Goal: Task Accomplishment & Management: Manage account settings

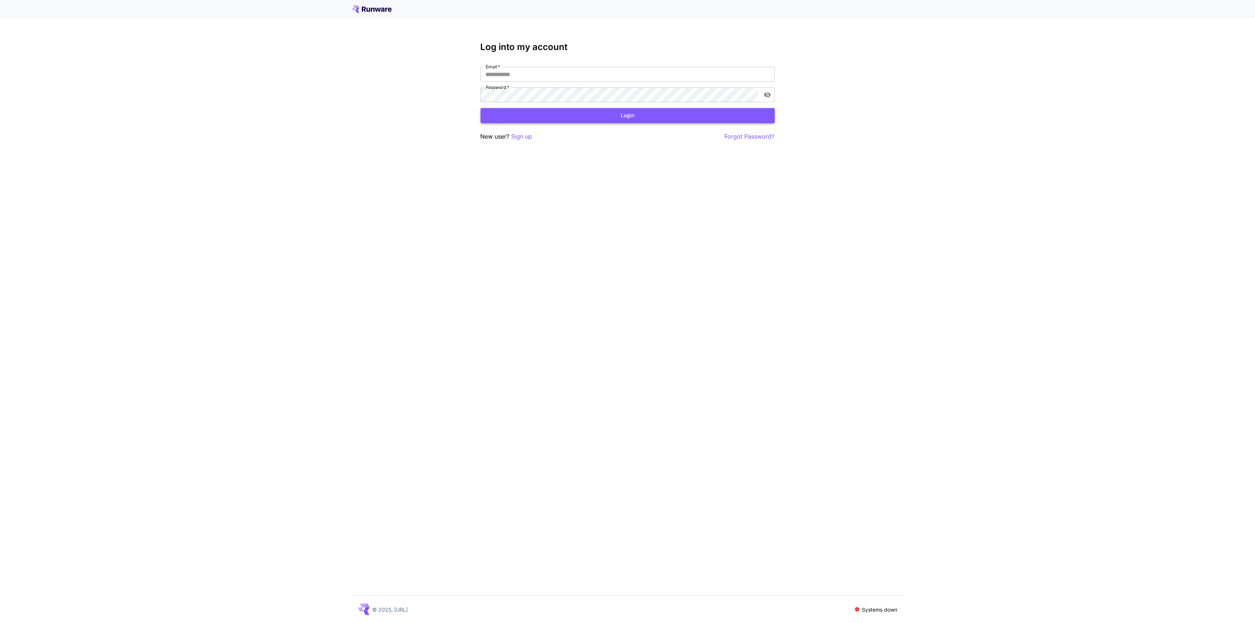
type input "**********"
click at [610, 118] on button "Login" at bounding box center [628, 115] width 294 height 15
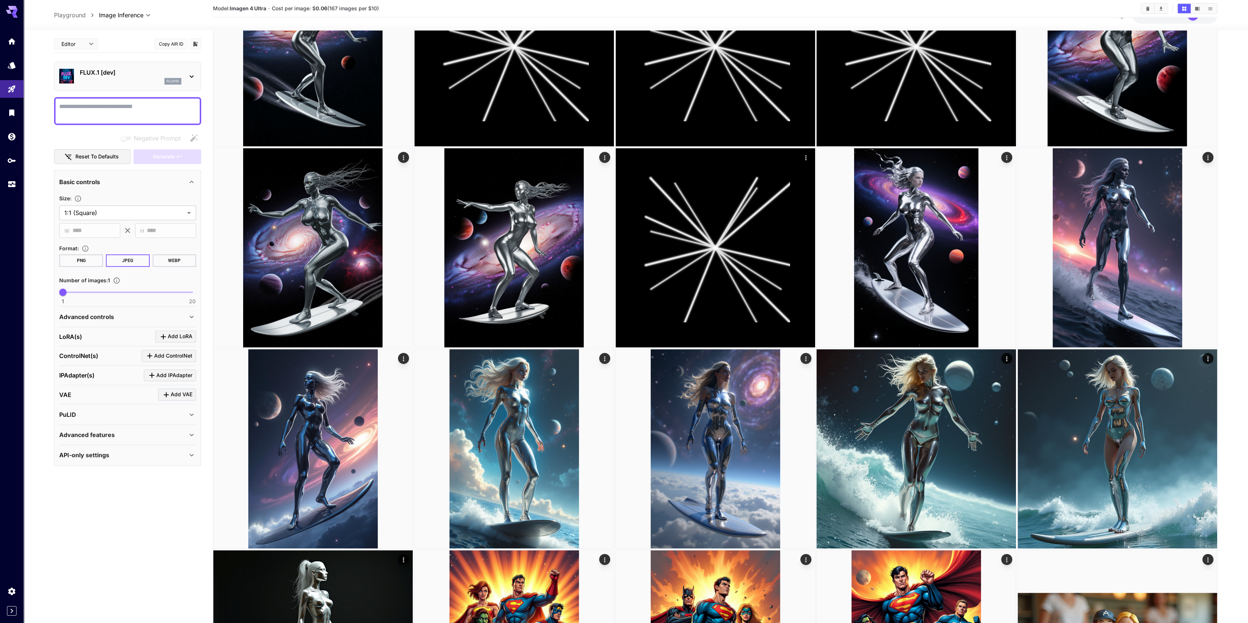
scroll to position [1373, 0]
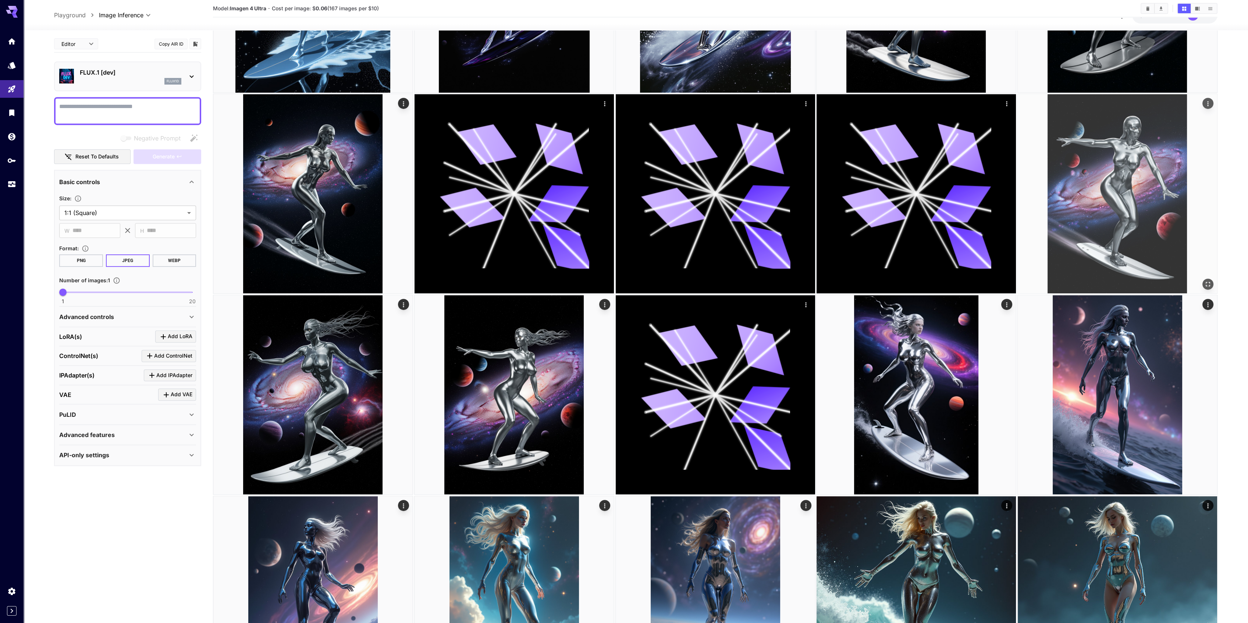
click at [1121, 161] on img at bounding box center [1117, 193] width 199 height 199
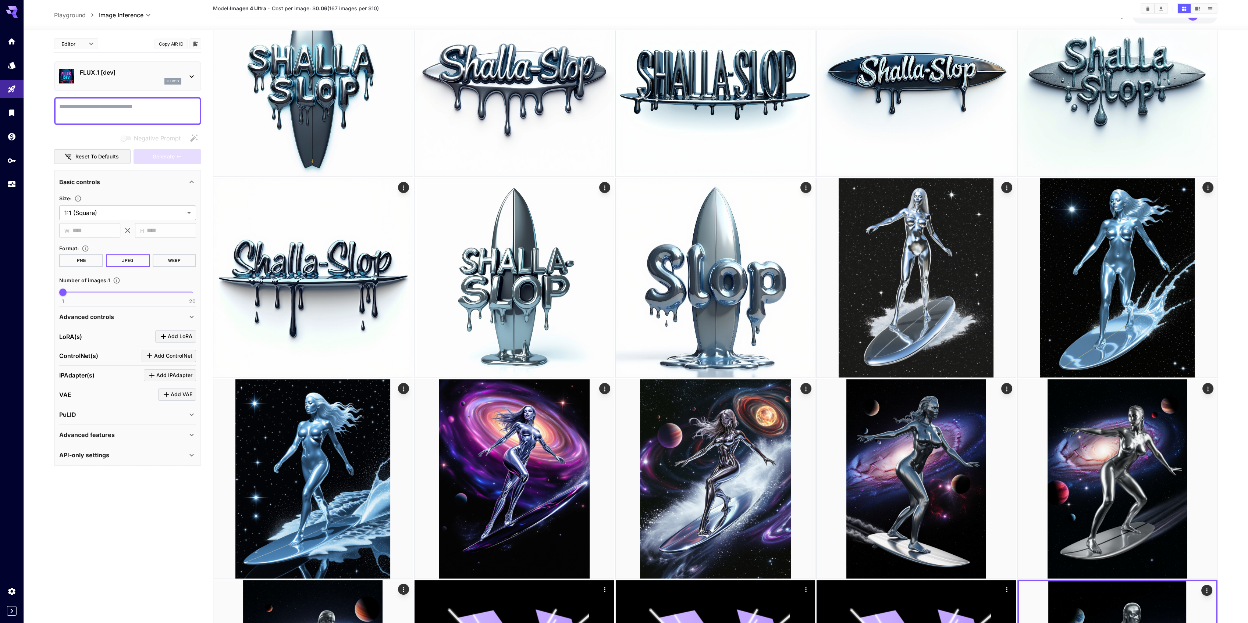
scroll to position [980, 0]
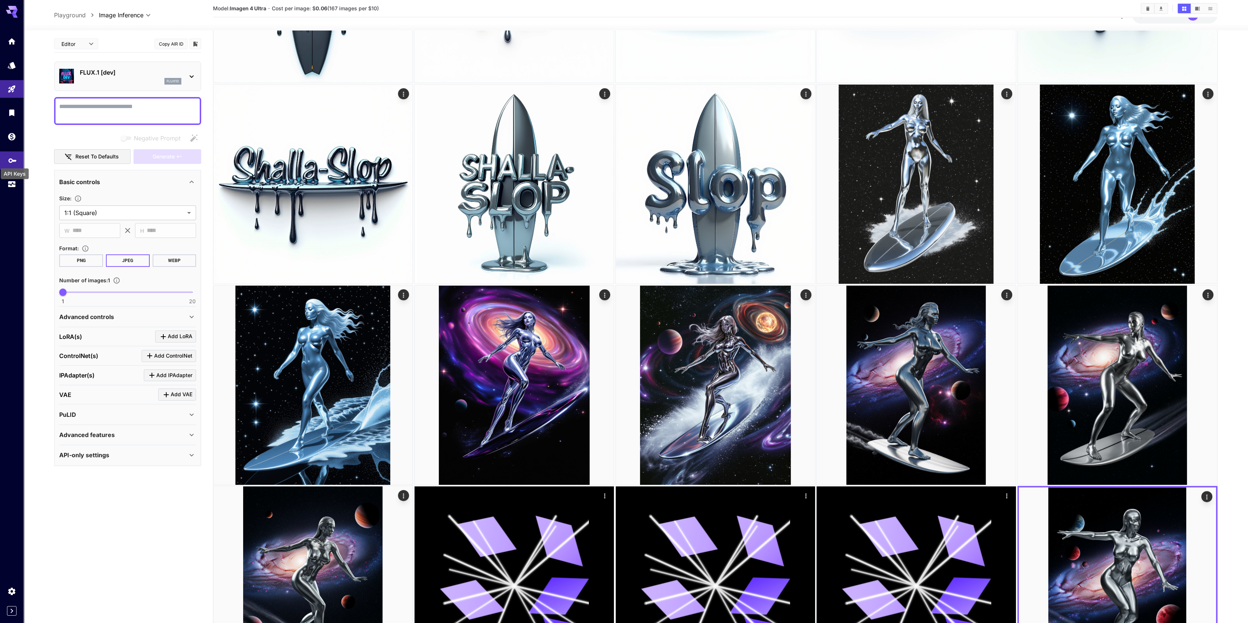
click at [10, 156] on icon "API Keys" at bounding box center [12, 158] width 9 height 9
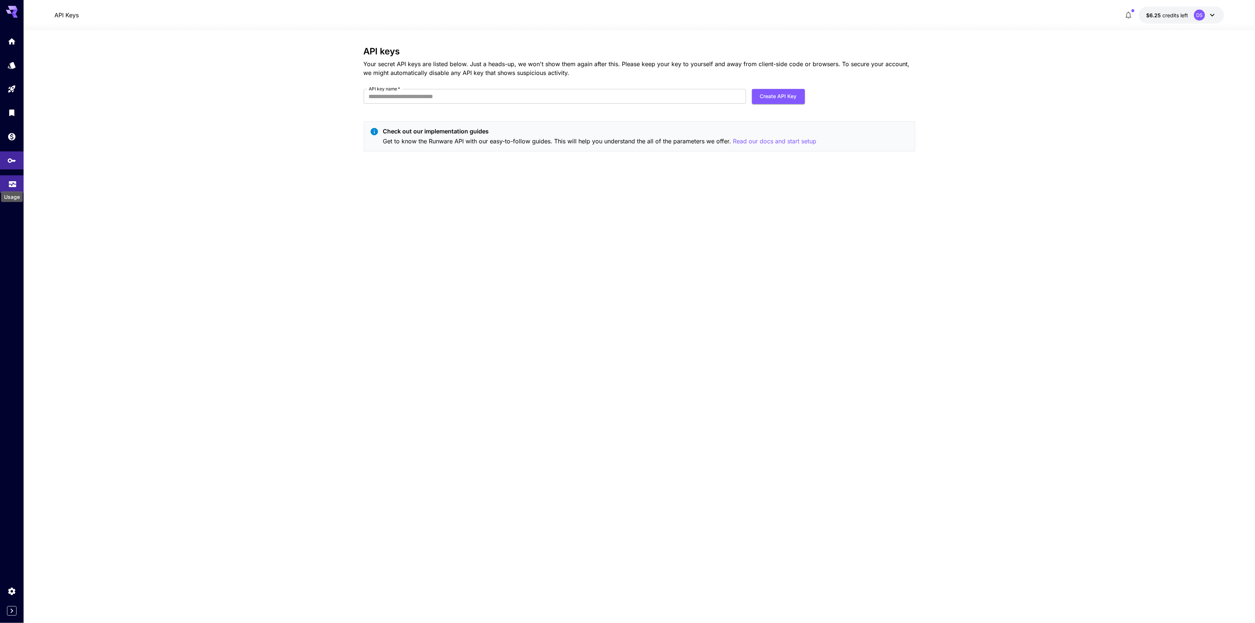
click at [12, 187] on div "Usage" at bounding box center [11, 194] width 23 height 17
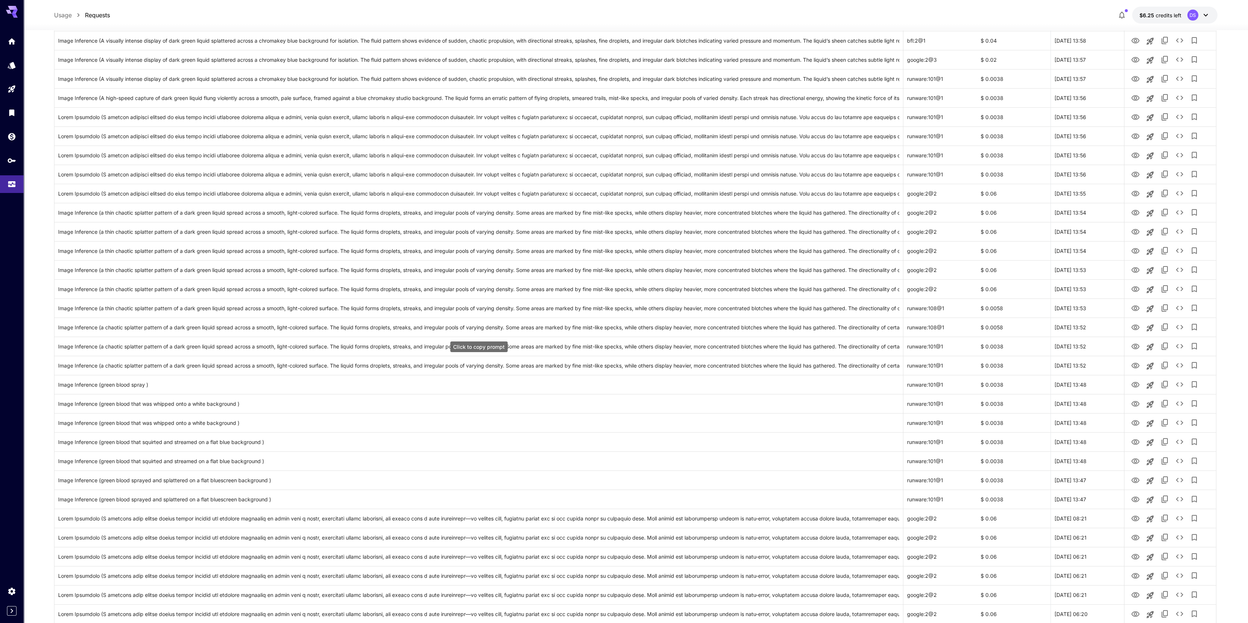
scroll to position [404, 0]
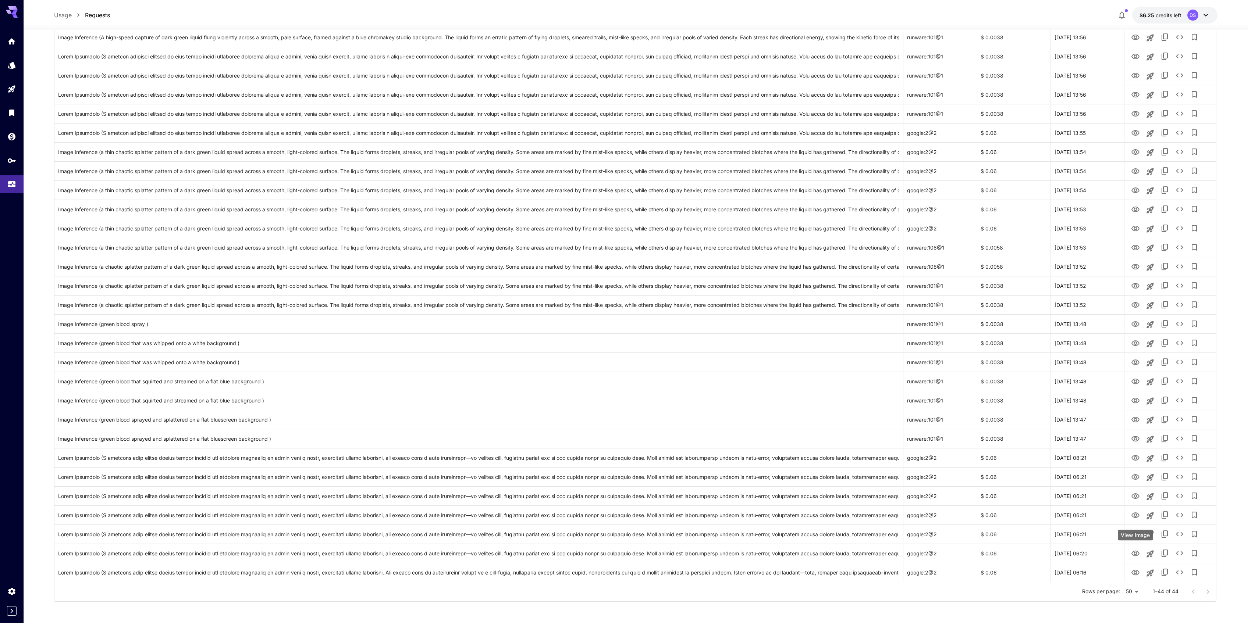
click at [1134, 535] on div "View Image" at bounding box center [1135, 535] width 35 height 11
click at [1137, 556] on icon "View Image" at bounding box center [1135, 553] width 9 height 9
click at [1136, 592] on body "**********" at bounding box center [627, 110] width 1255 height 1028
click at [1133, 610] on li "100" at bounding box center [1132, 607] width 22 height 13
type input "***"
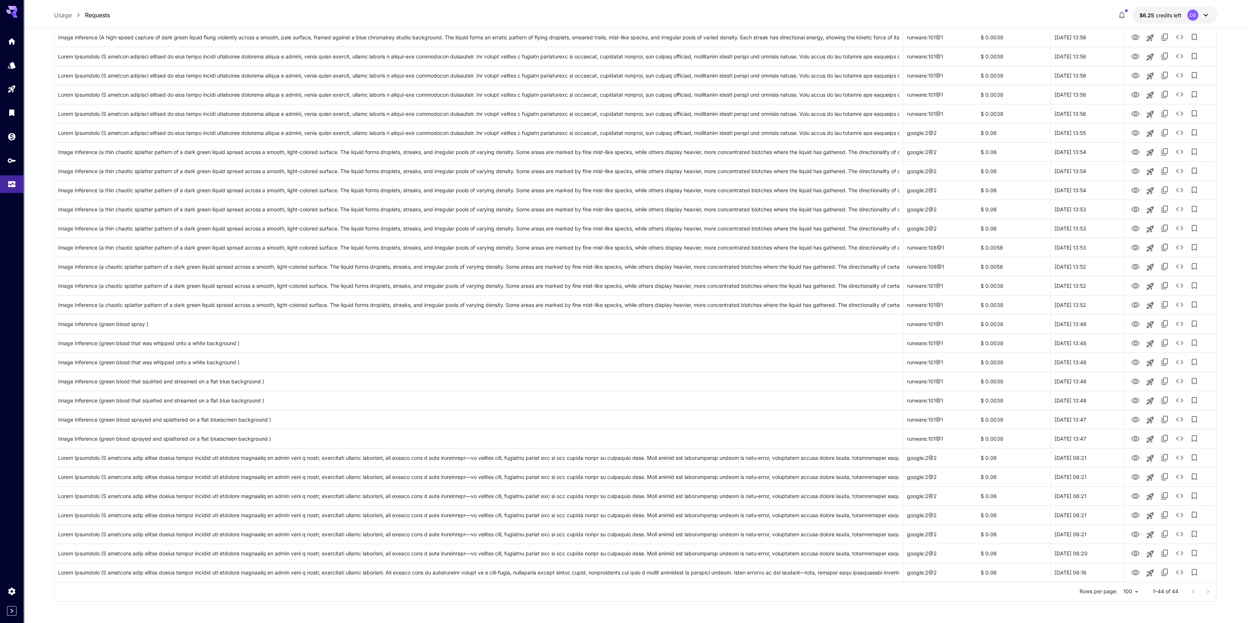
click at [1206, 591] on div at bounding box center [1200, 592] width 29 height 15
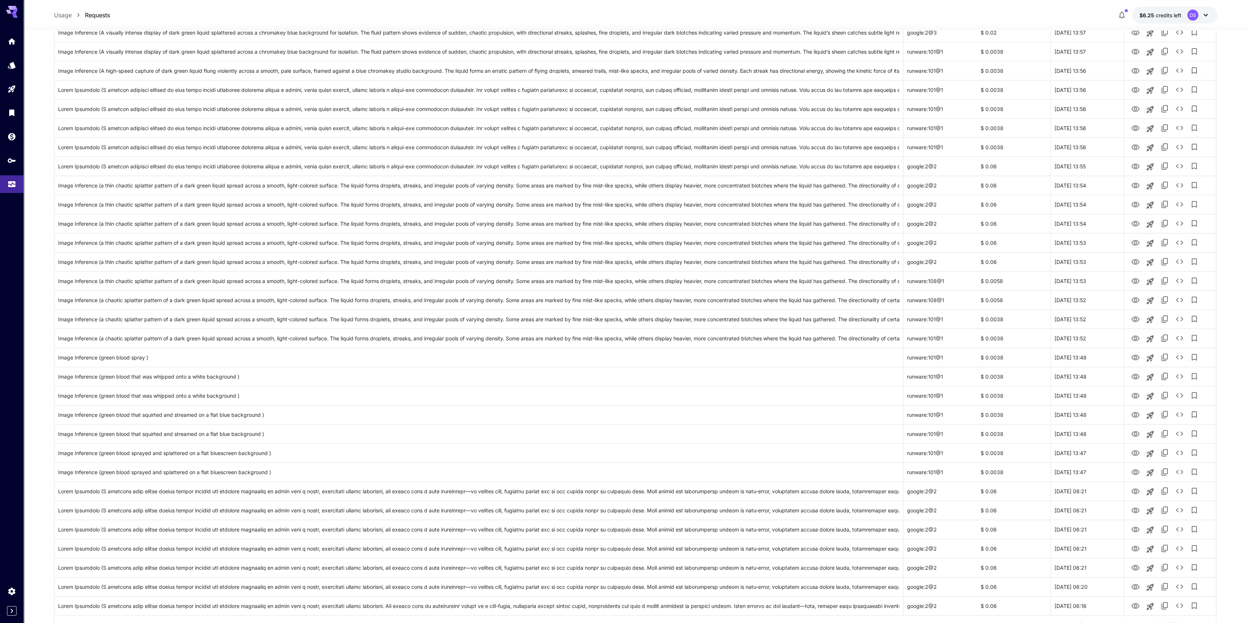
scroll to position [355, 0]
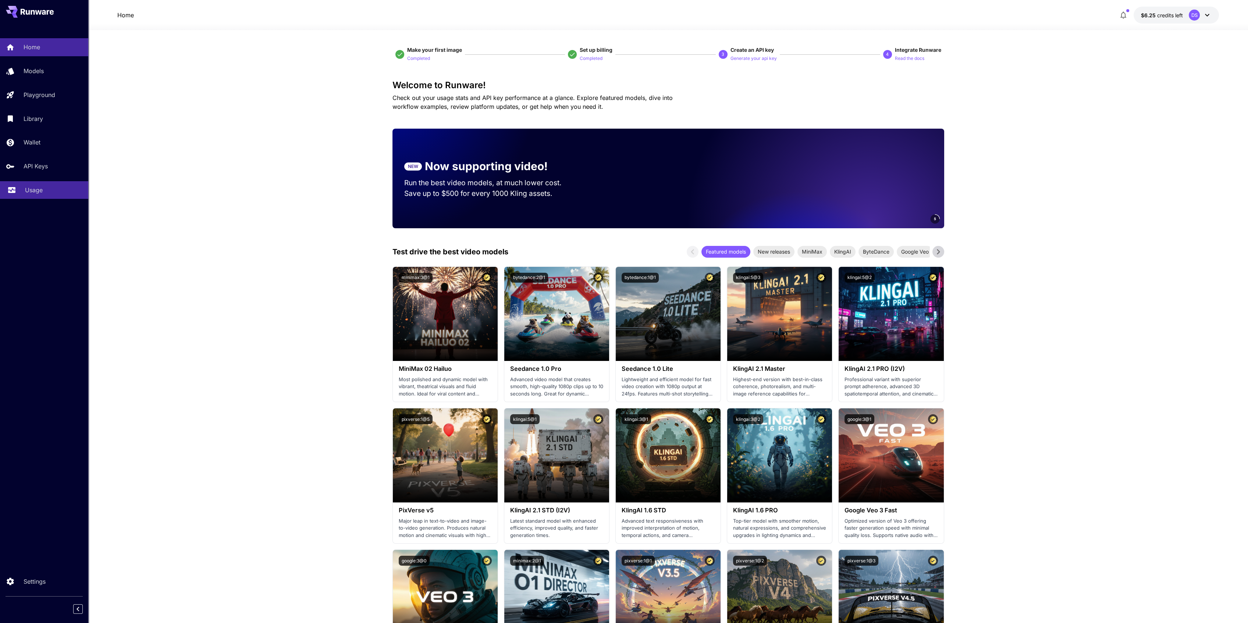
click at [44, 190] on div "Usage" at bounding box center [53, 190] width 57 height 9
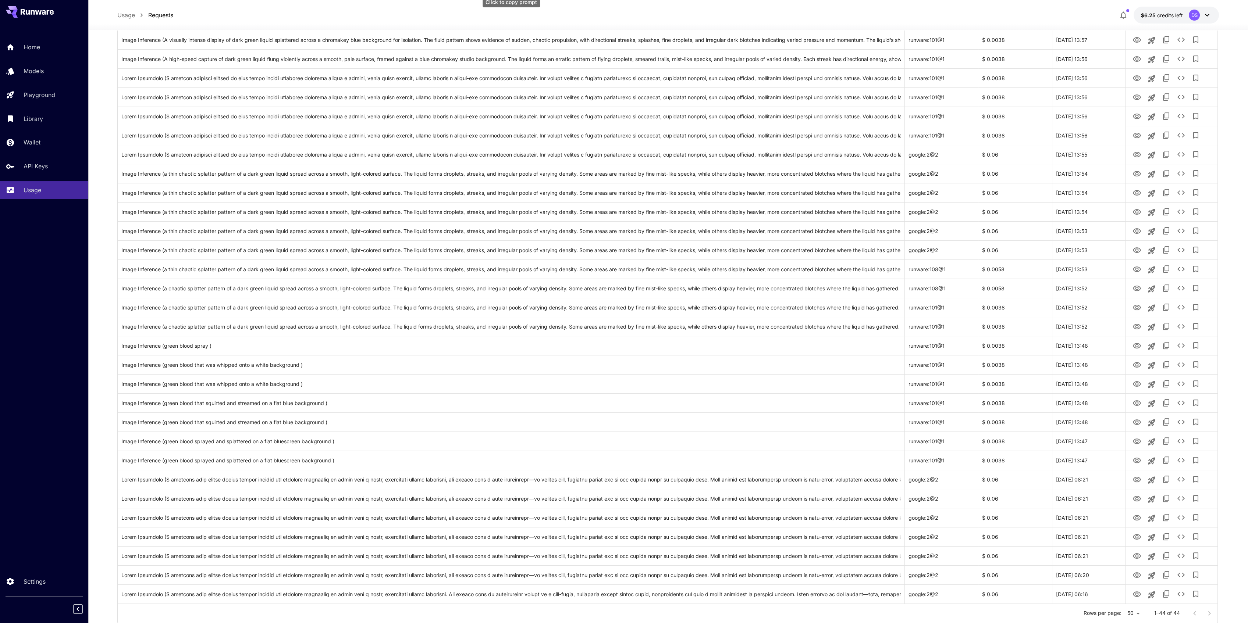
scroll to position [404, 0]
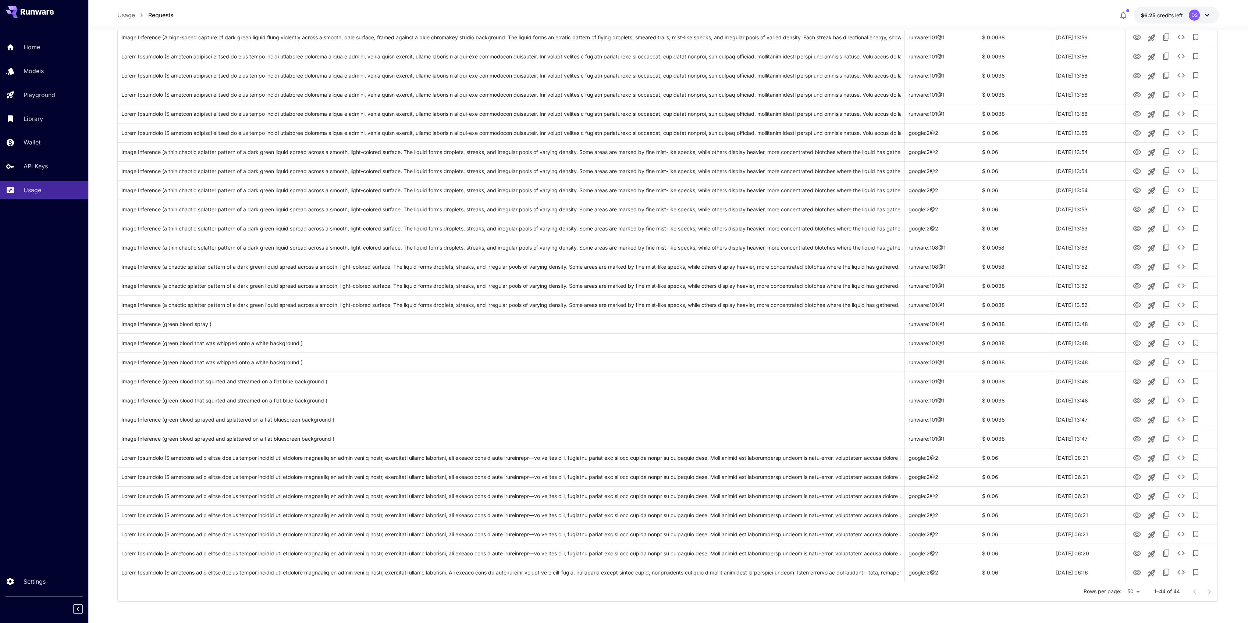
click at [1210, 591] on div at bounding box center [1201, 592] width 29 height 15
click at [1135, 593] on body "**********" at bounding box center [627, 110] width 1255 height 1028
click at [1208, 593] on div at bounding box center [627, 311] width 1255 height 623
click at [1193, 590] on div at bounding box center [1201, 592] width 29 height 15
click at [1211, 590] on div at bounding box center [1201, 592] width 29 height 15
